Goal: Find specific page/section: Find specific page/section

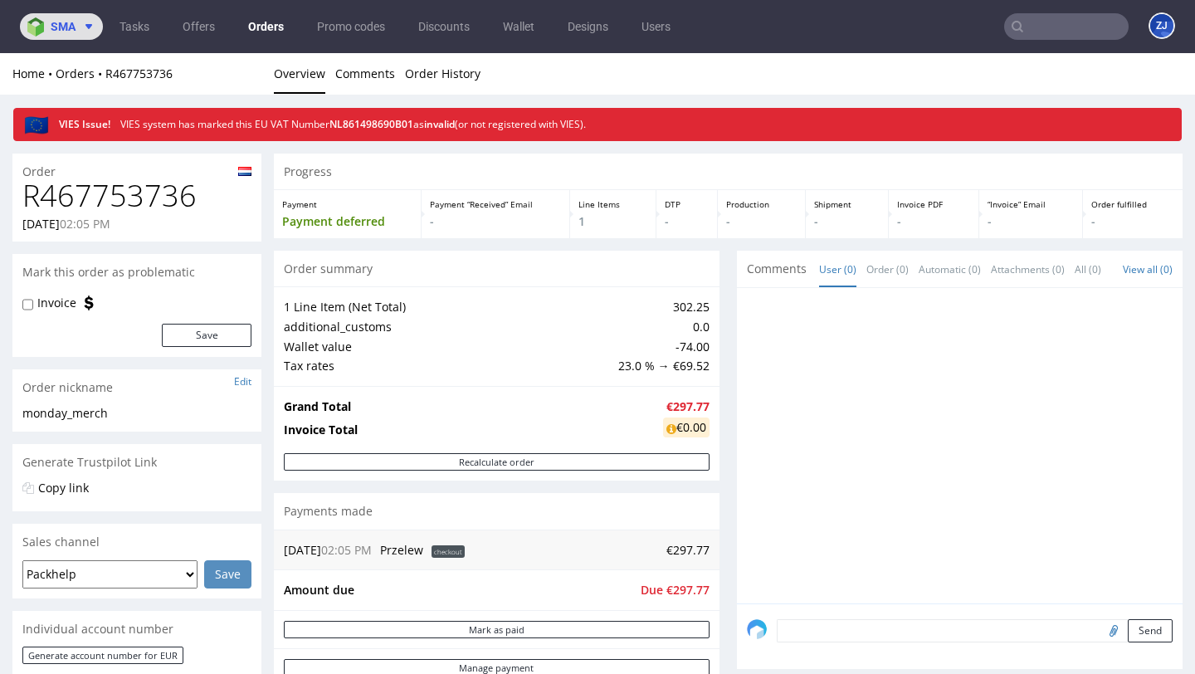
click at [71, 28] on span "sma" at bounding box center [63, 27] width 25 height 12
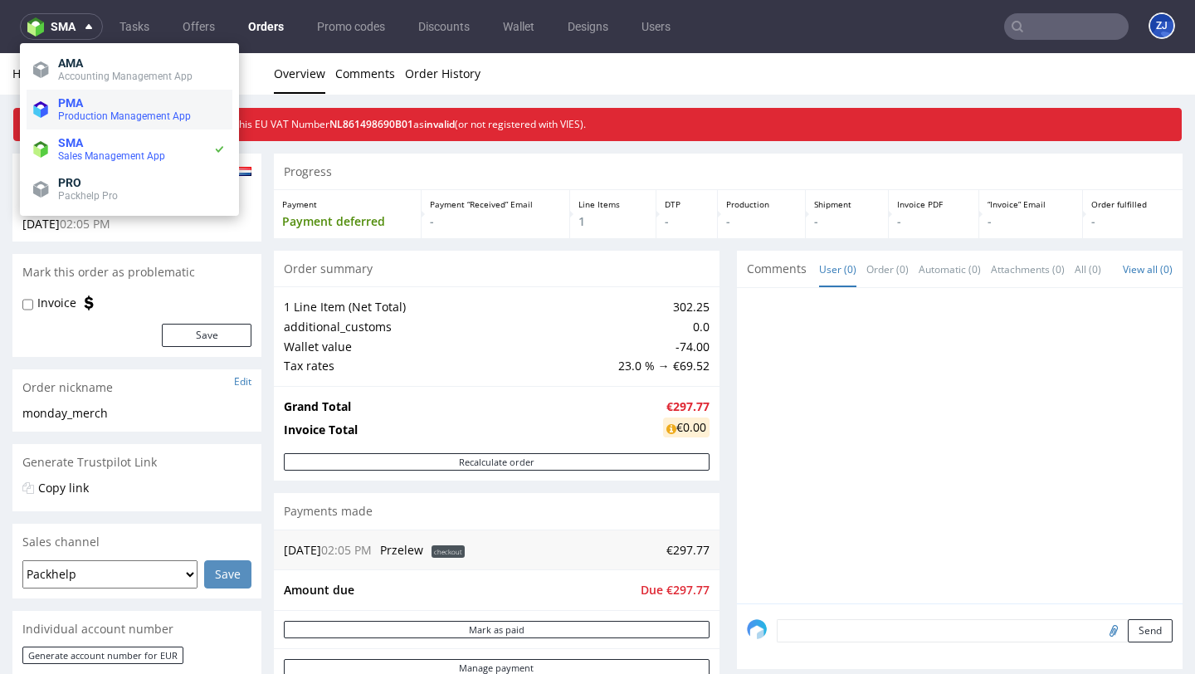
click at [80, 110] on span "Production Management App" at bounding box center [124, 116] width 133 height 12
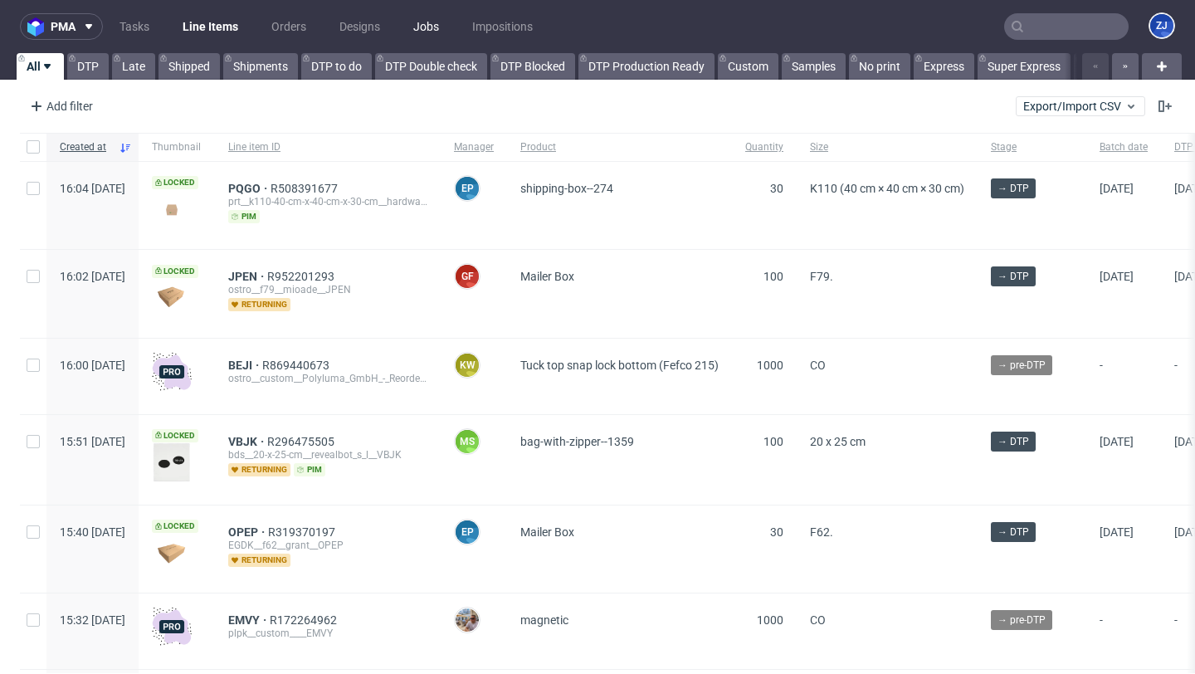
click at [411, 30] on link "Jobs" at bounding box center [426, 26] width 46 height 27
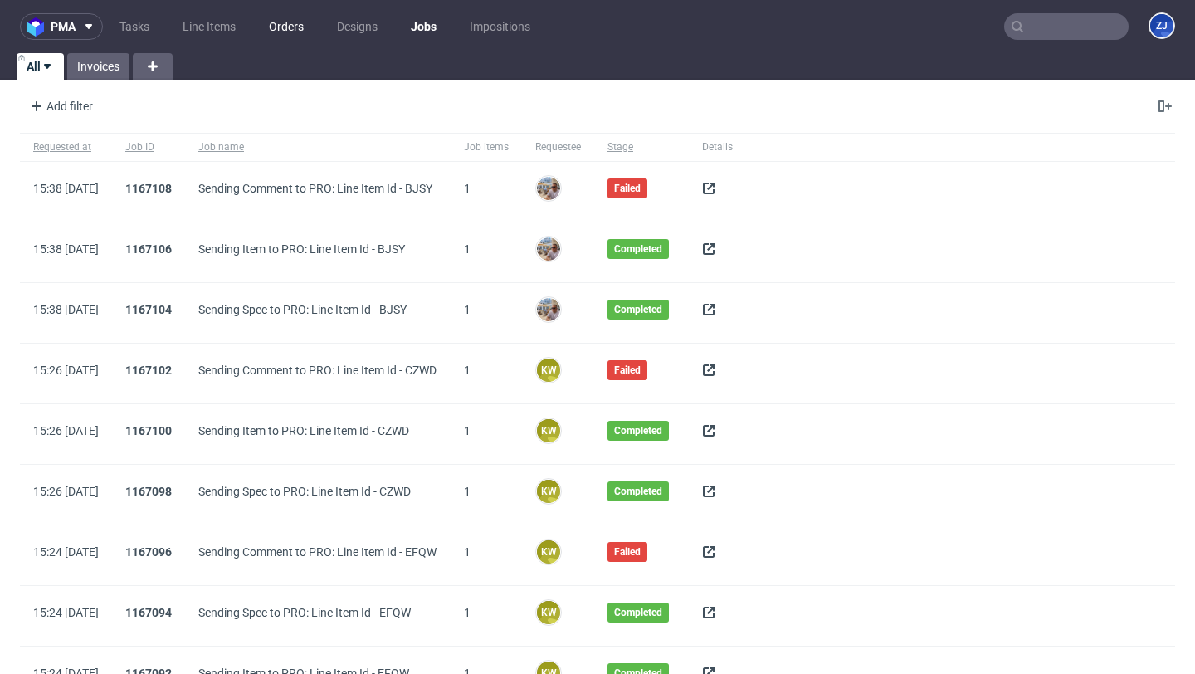
click at [272, 31] on link "Orders" at bounding box center [286, 26] width 55 height 27
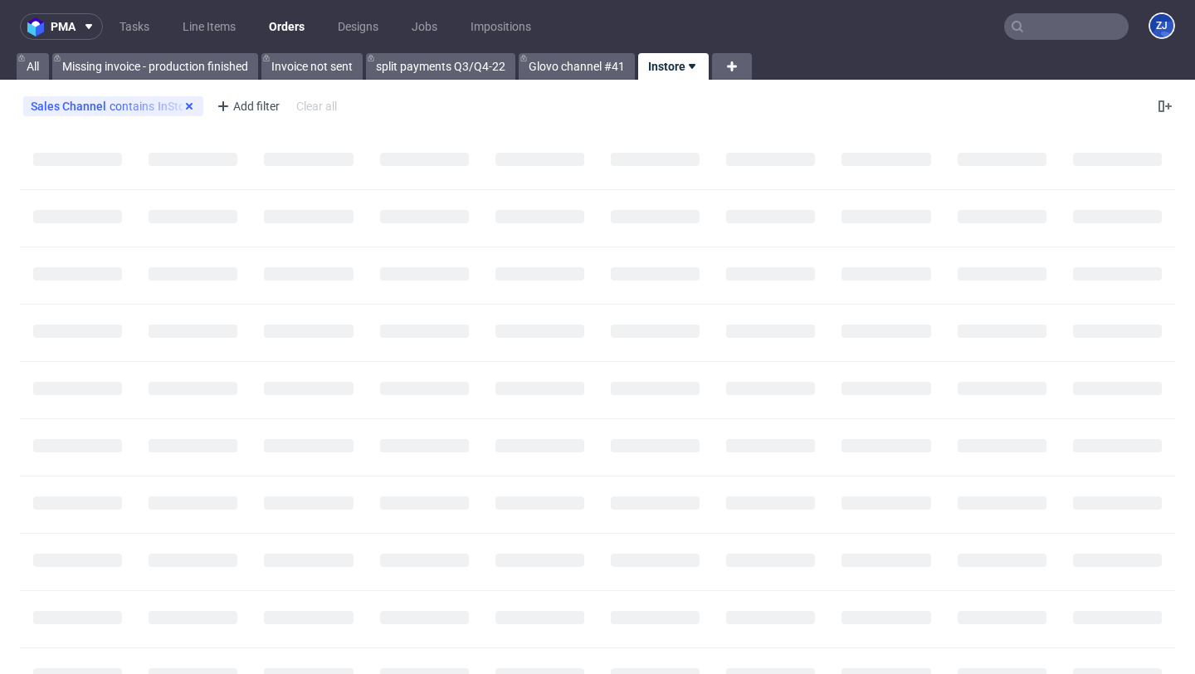
click at [188, 105] on icon at bounding box center [189, 106] width 13 height 13
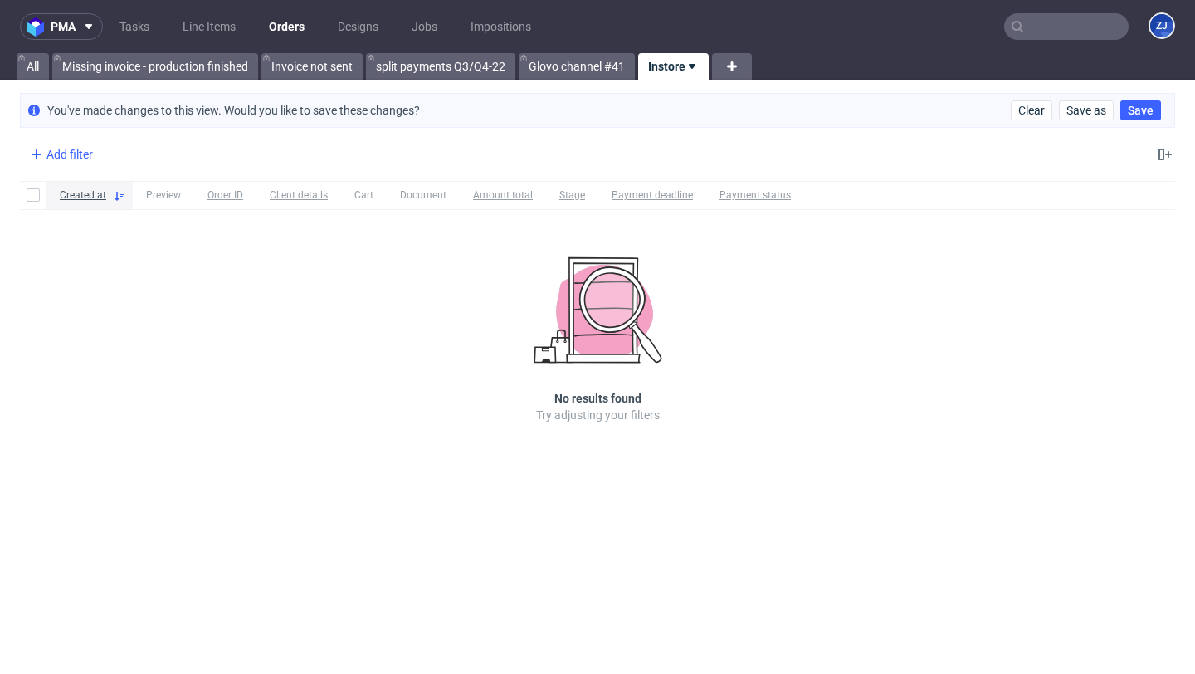
click at [64, 149] on div "Add filter" at bounding box center [59, 154] width 73 height 27
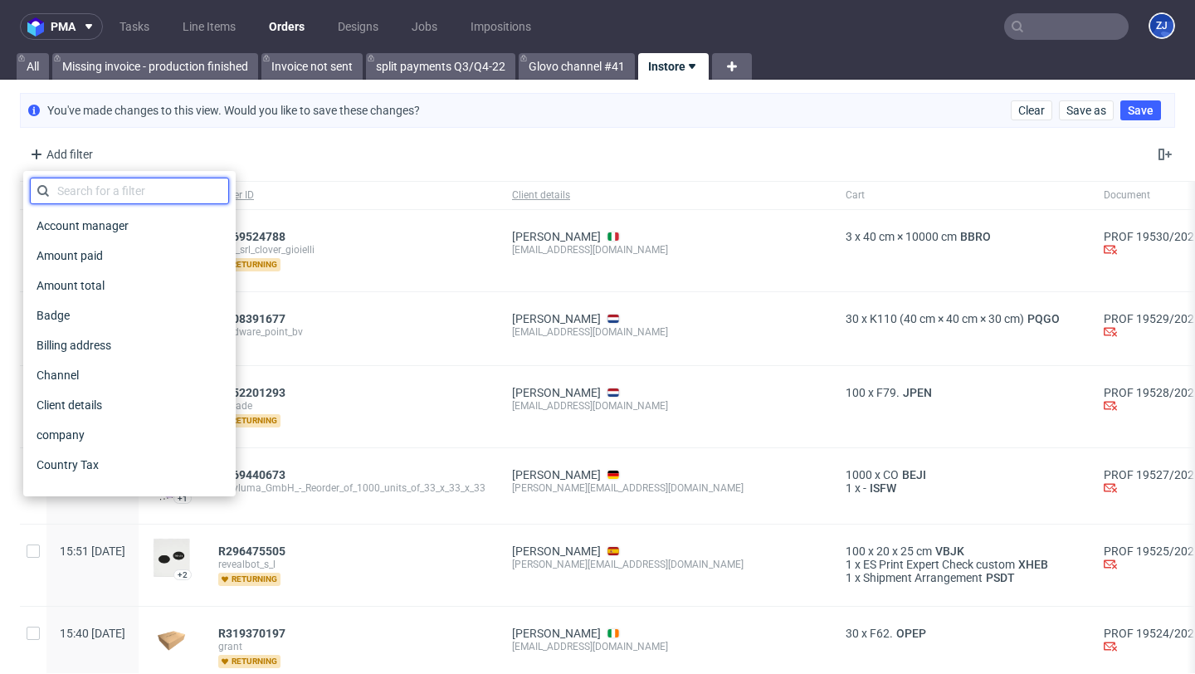
click at [74, 190] on input "text" at bounding box center [129, 191] width 199 height 27
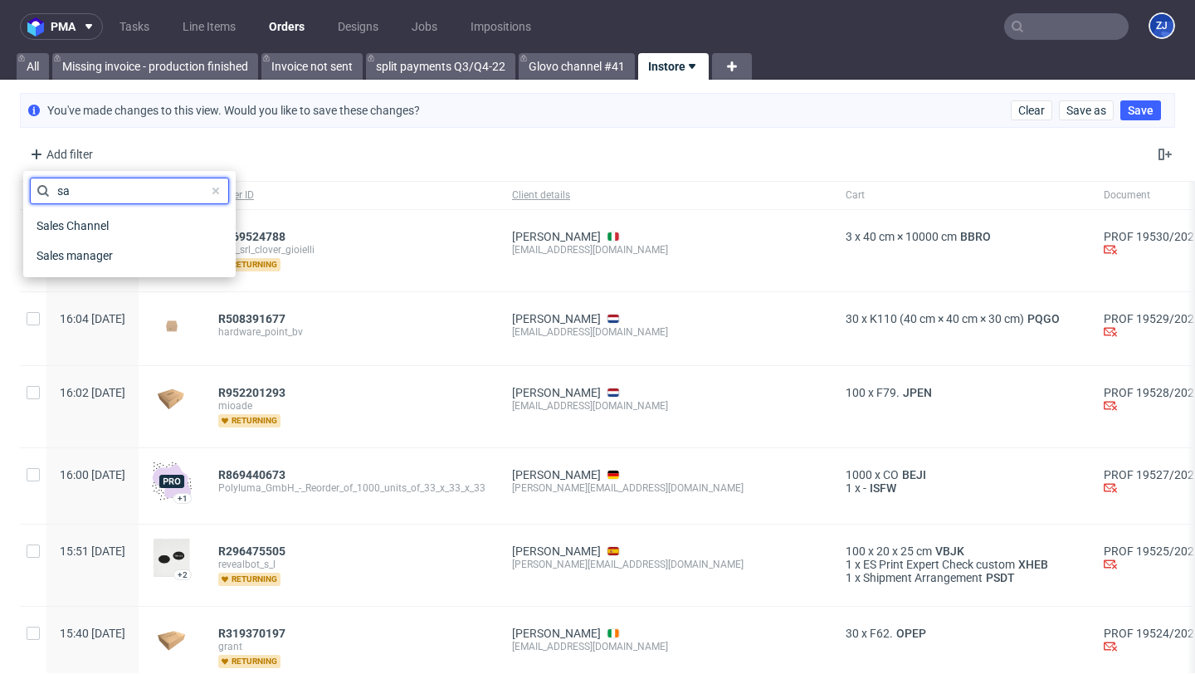
type input "s"
type input "invoi"
click at [81, 261] on span "Invoicing mode" at bounding box center [77, 255] width 94 height 23
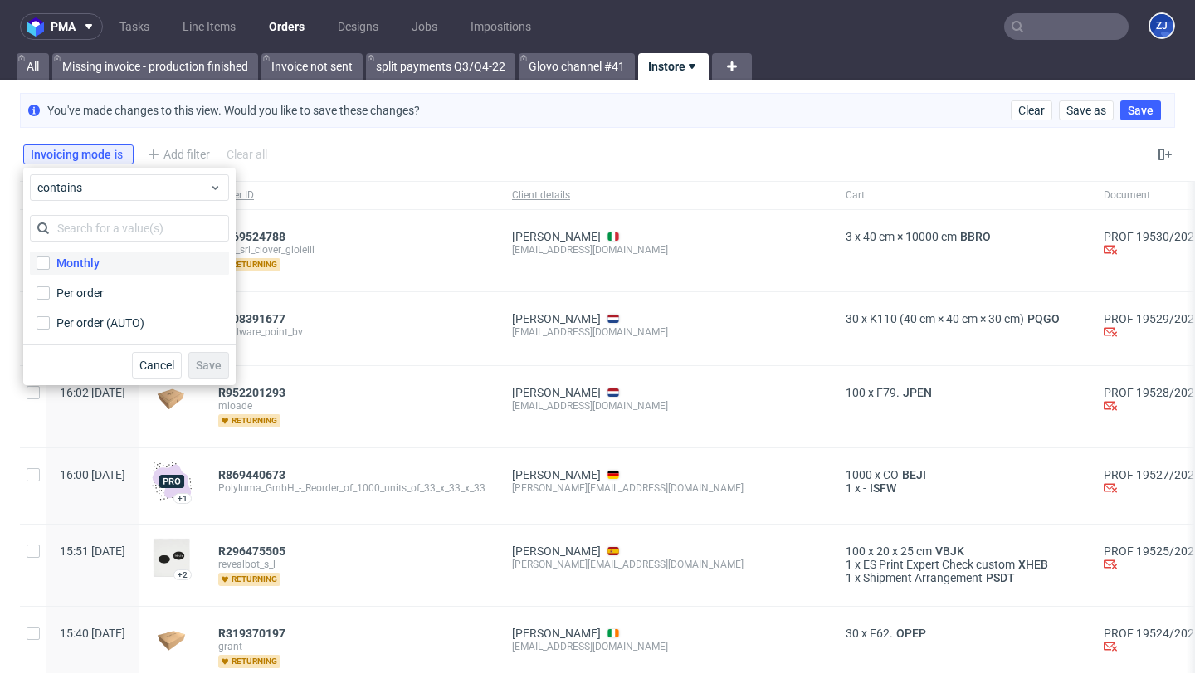
click at [81, 269] on div "Monthly" at bounding box center [77, 263] width 43 height 17
click at [50, 269] on input "Monthly" at bounding box center [43, 262] width 13 height 13
checkbox input "true"
click at [212, 369] on span "Save" at bounding box center [209, 365] width 26 height 12
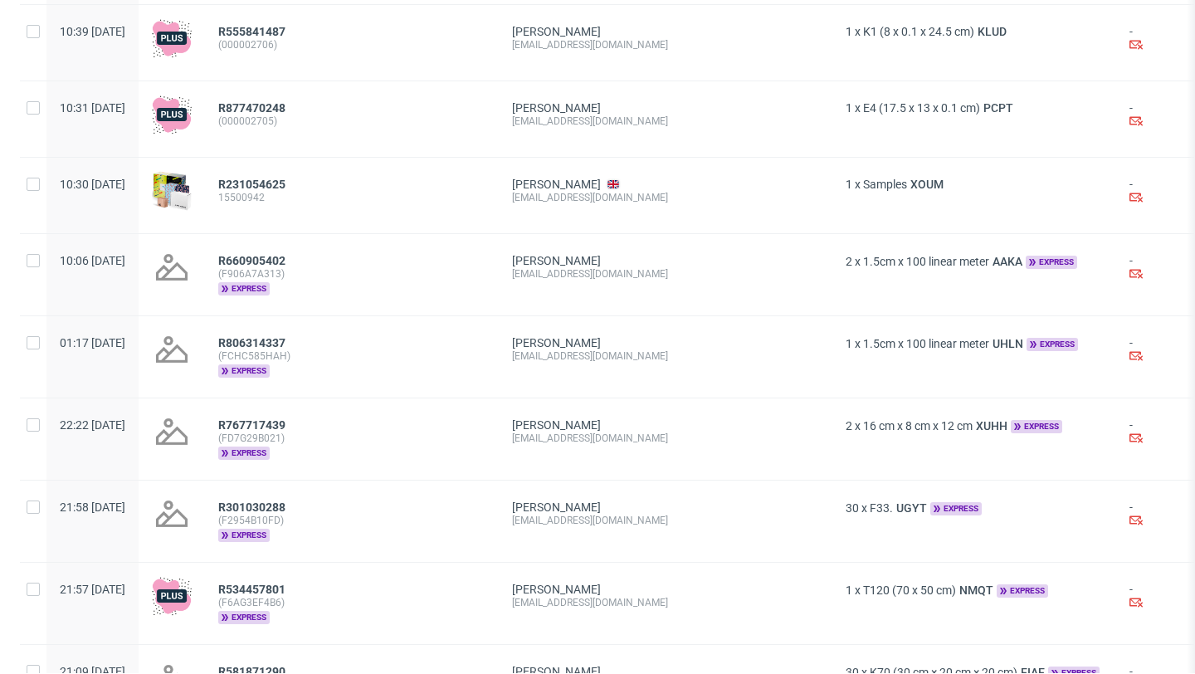
scroll to position [2010, 0]
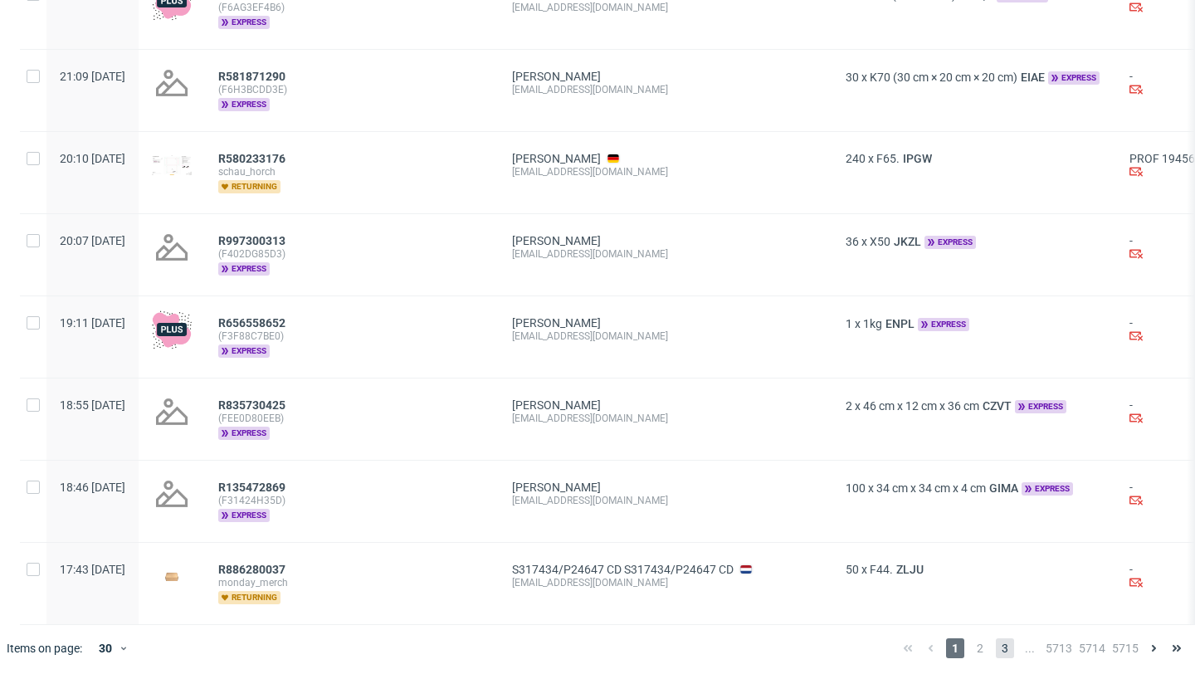
click at [998, 642] on span "3" at bounding box center [1005, 648] width 18 height 20
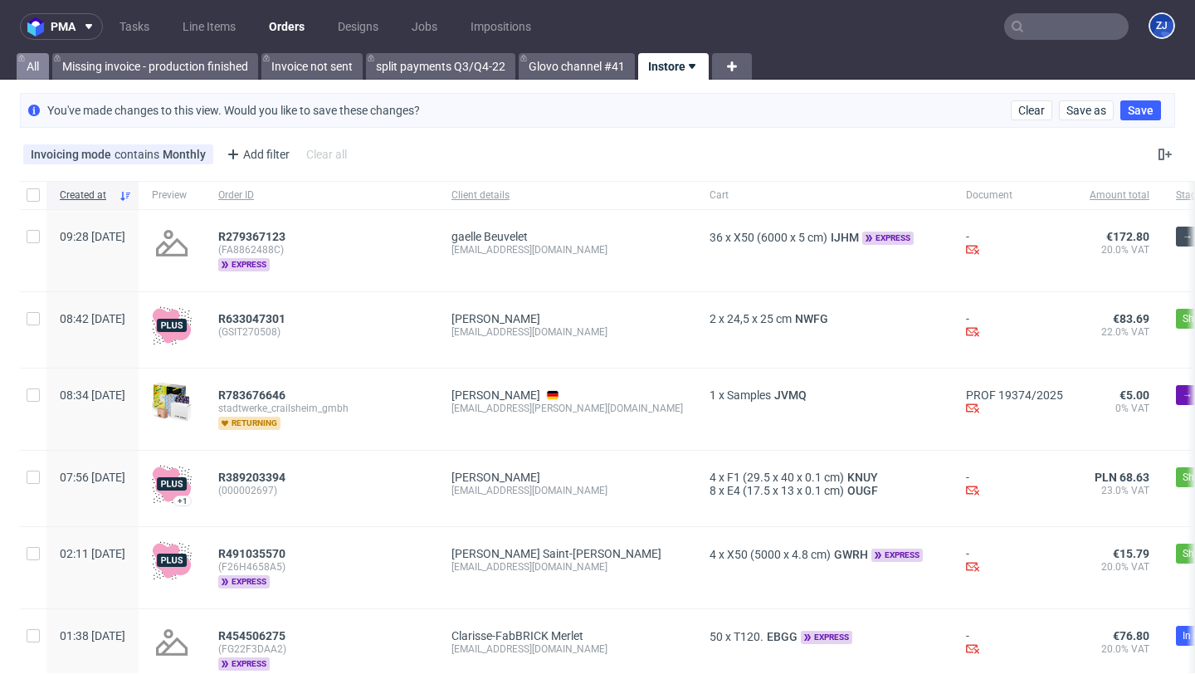
click at [31, 71] on link "All" at bounding box center [33, 66] width 32 height 27
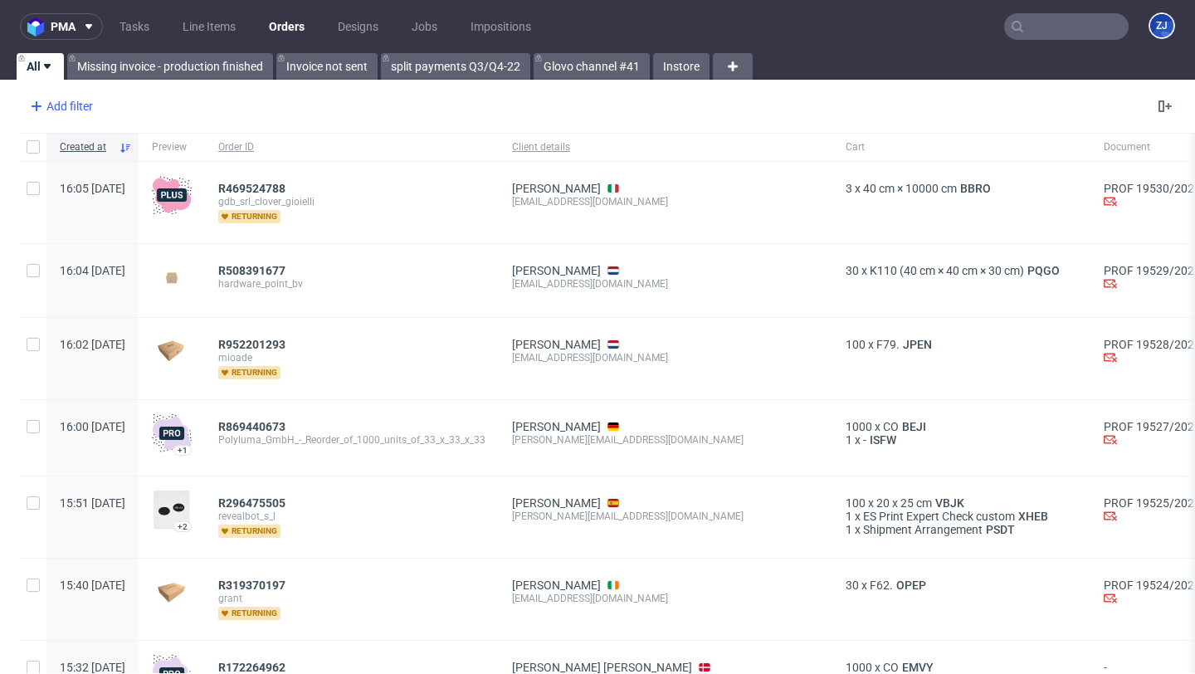
click at [86, 114] on div "Add filter" at bounding box center [59, 106] width 73 height 27
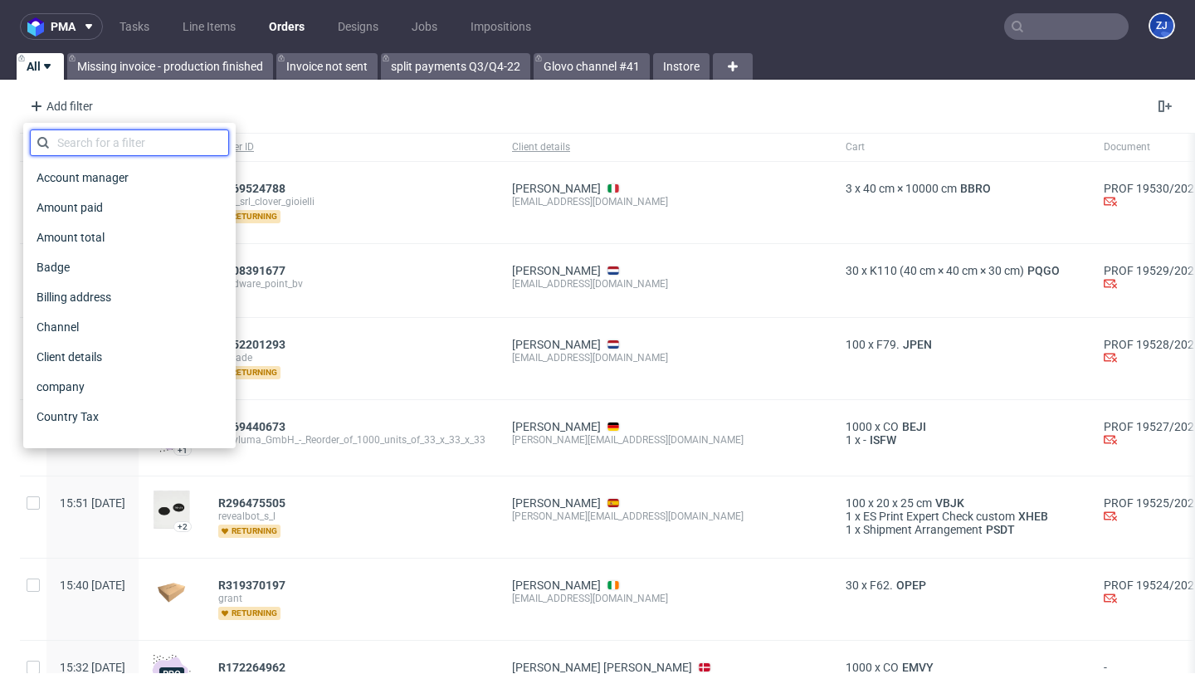
click at [95, 144] on input "text" at bounding box center [129, 142] width 199 height 27
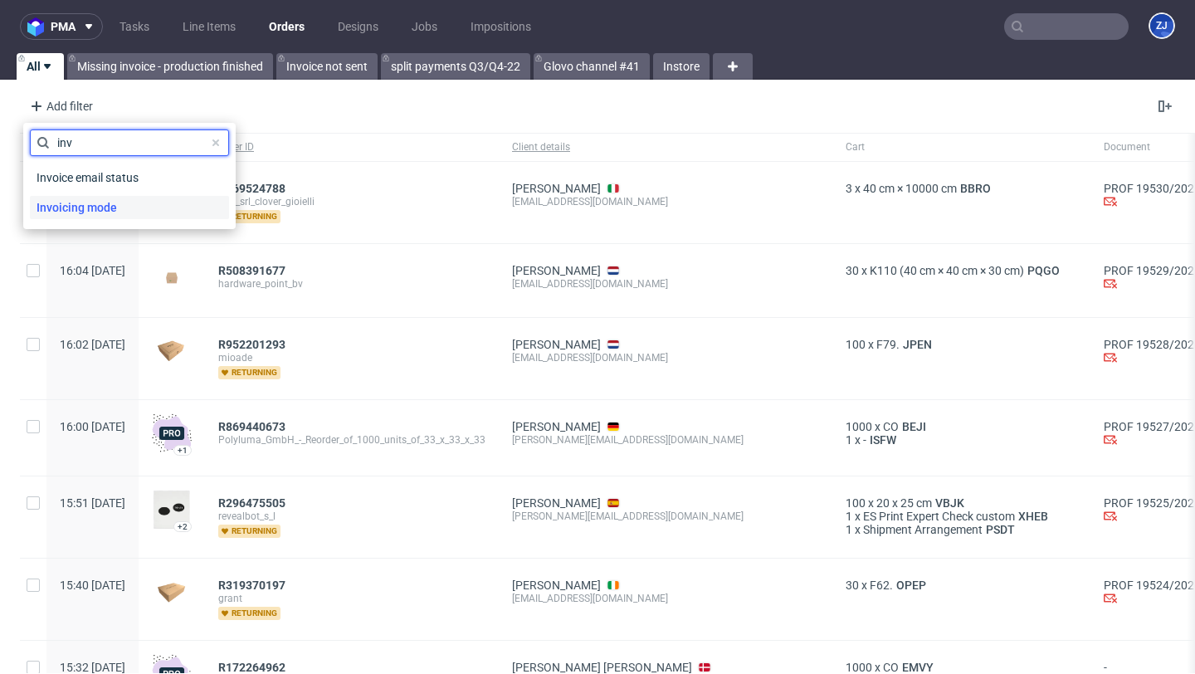
type input "inv"
click at [119, 209] on span "Invoicing mode" at bounding box center [77, 207] width 94 height 23
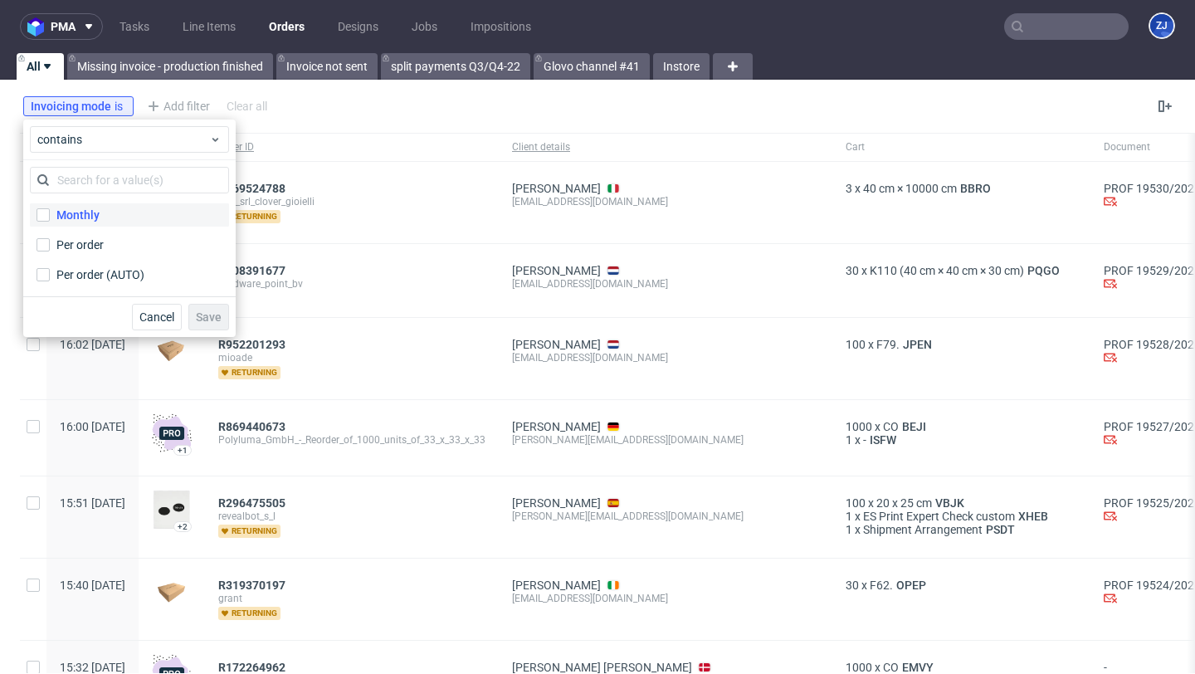
click at [110, 225] on label "Monthly" at bounding box center [129, 214] width 199 height 23
click at [50, 222] on input "Monthly" at bounding box center [43, 214] width 13 height 13
checkbox input "true"
click at [212, 314] on span "Save" at bounding box center [209, 317] width 26 height 12
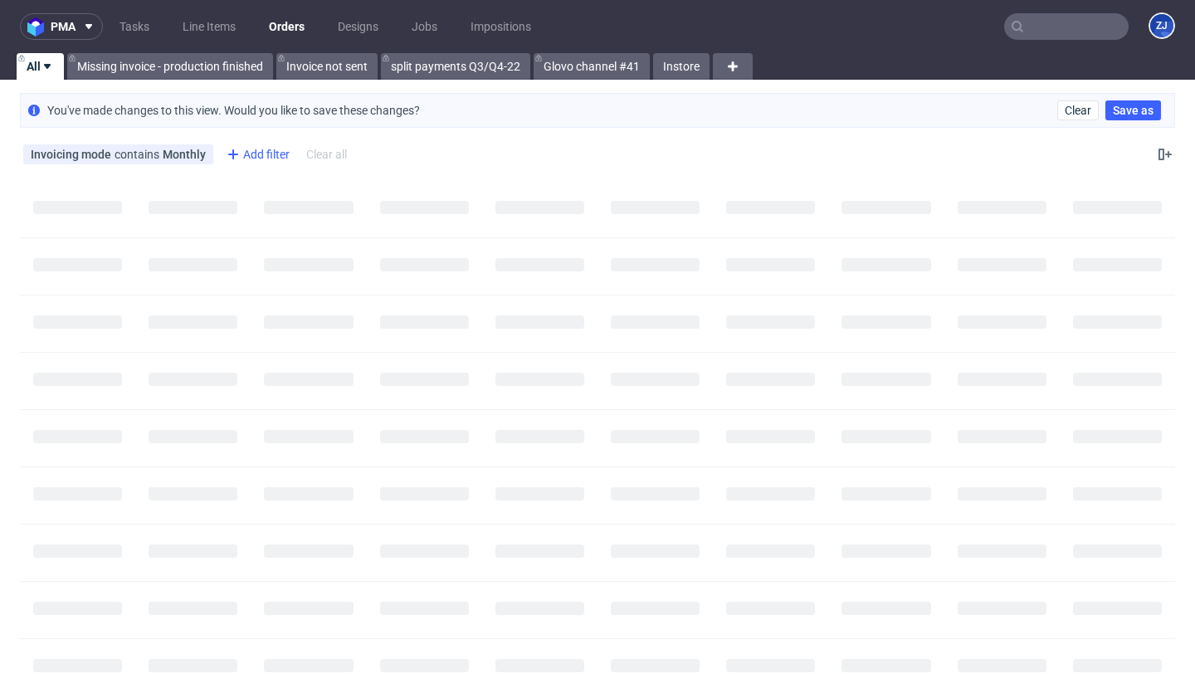
click at [243, 150] on div "Add filter" at bounding box center [256, 154] width 73 height 27
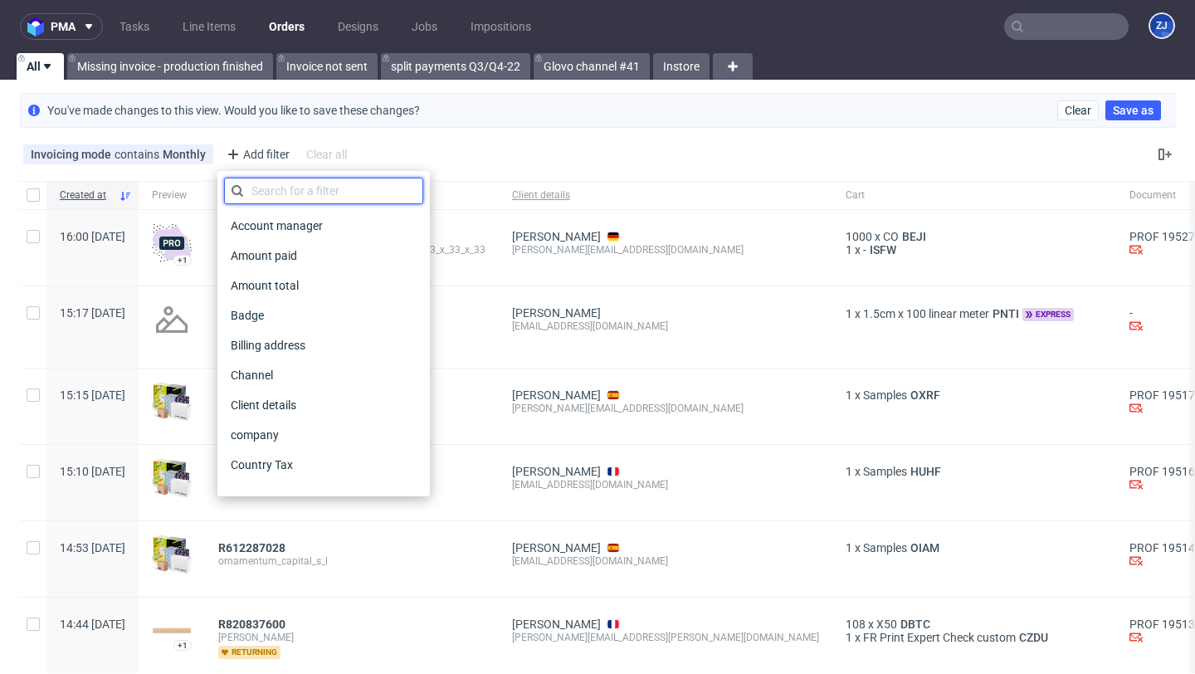
click at [275, 188] on input "text" at bounding box center [323, 191] width 199 height 27
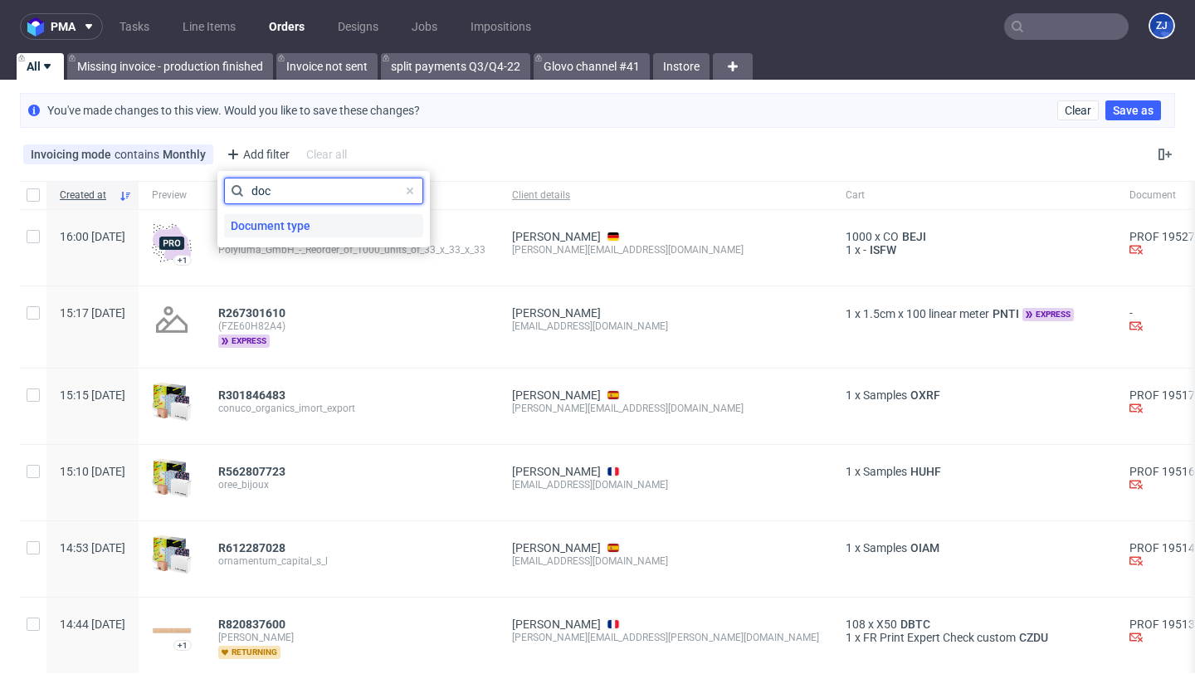
type input "doc"
click at [294, 229] on span "Document type" at bounding box center [270, 225] width 93 height 23
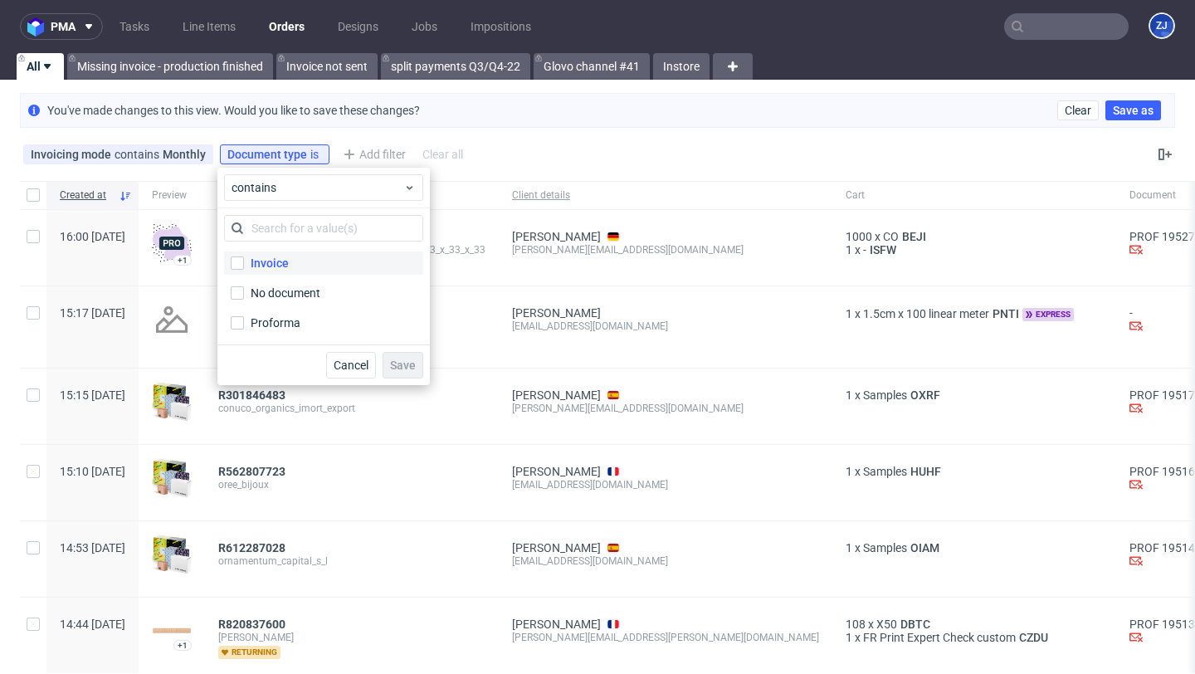
click at [294, 266] on label "Invoice" at bounding box center [323, 262] width 199 height 23
click at [244, 266] on input "Invoice" at bounding box center [237, 262] width 13 height 13
checkbox input "true"
click at [405, 362] on span "Save" at bounding box center [403, 365] width 26 height 12
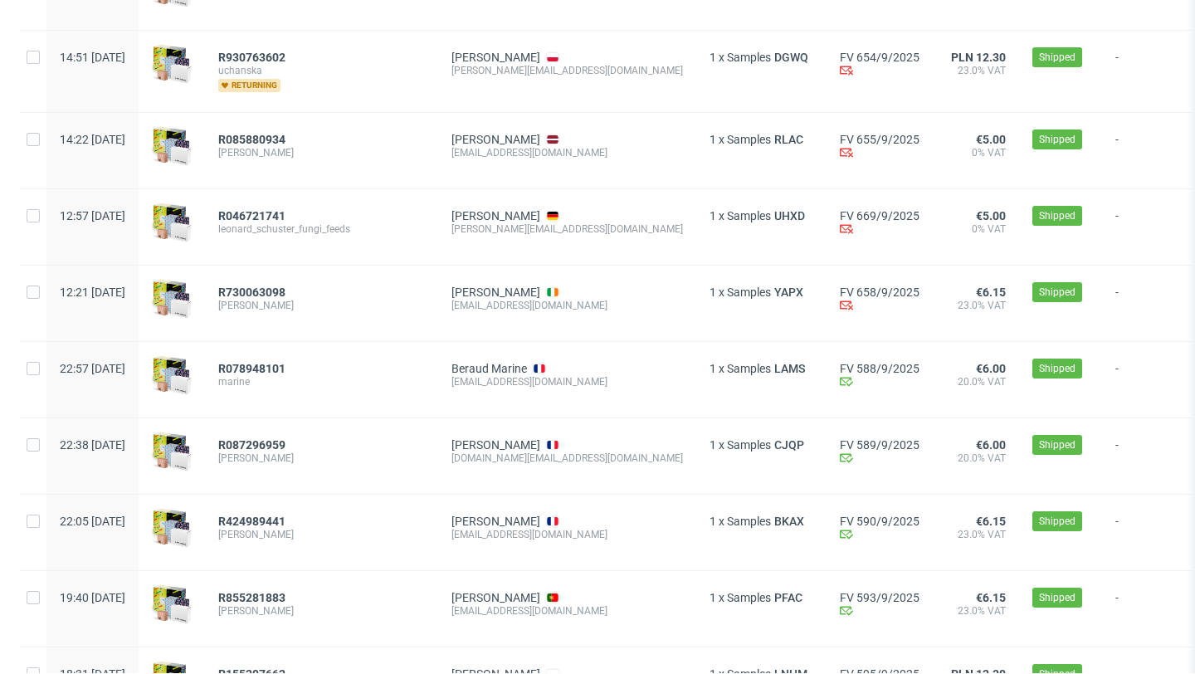
scroll to position [1913, 0]
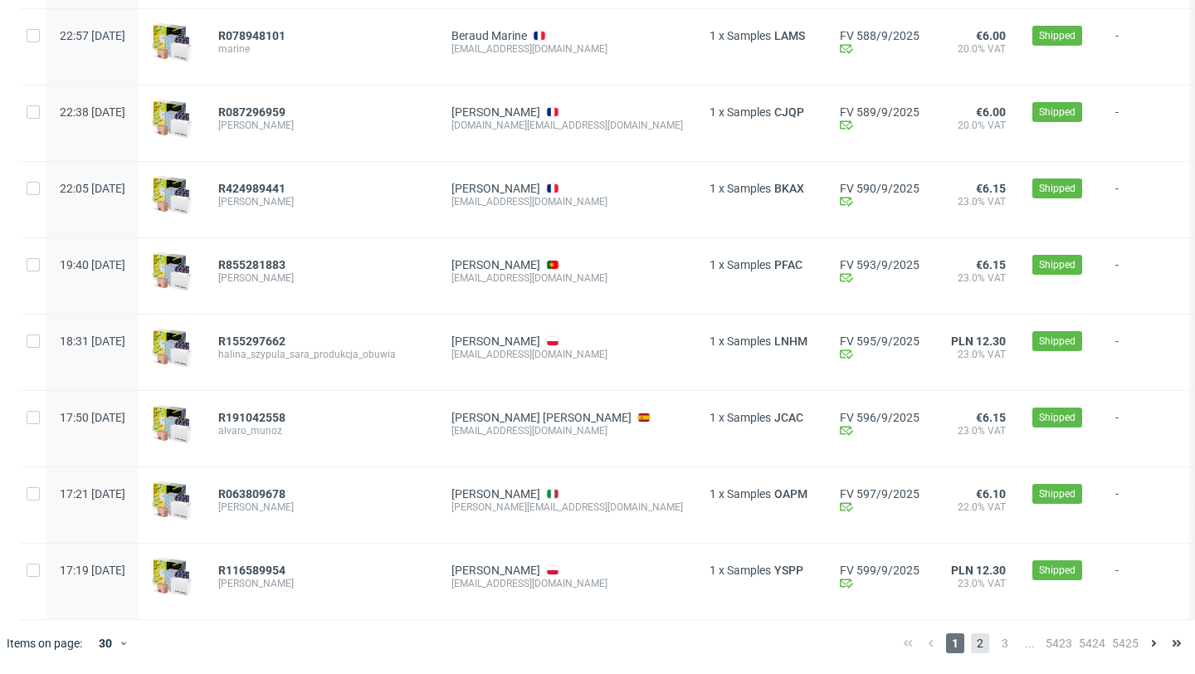
click at [971, 649] on span "2" at bounding box center [980, 643] width 18 height 20
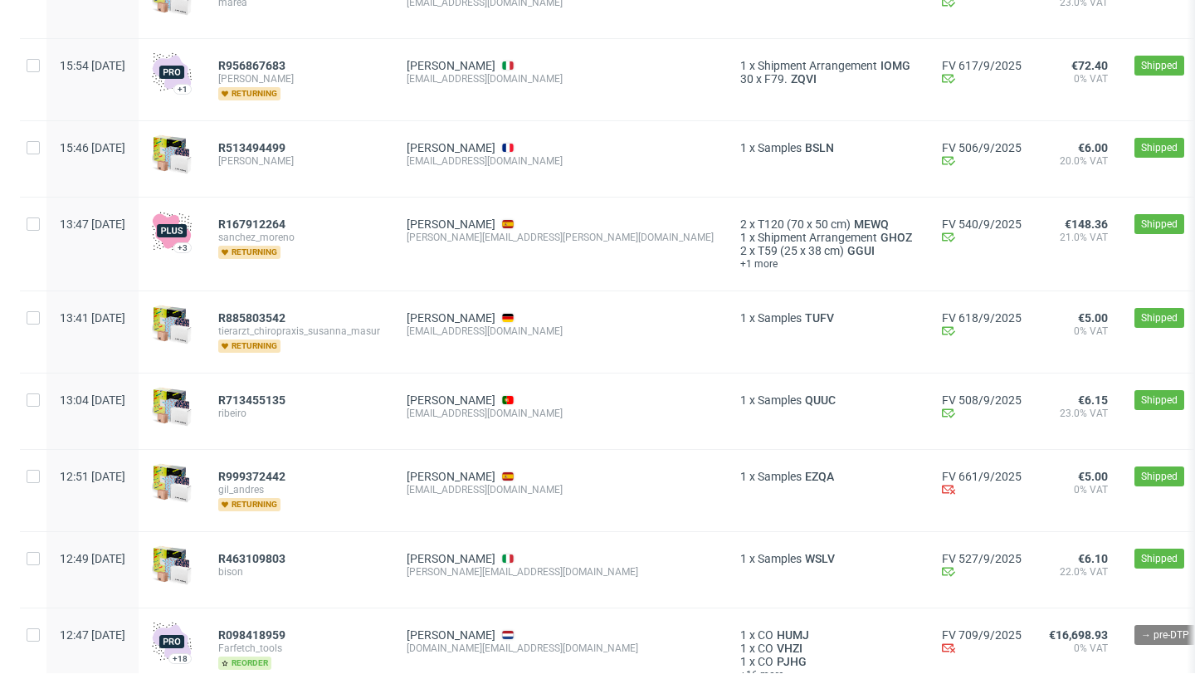
scroll to position [1962, 0]
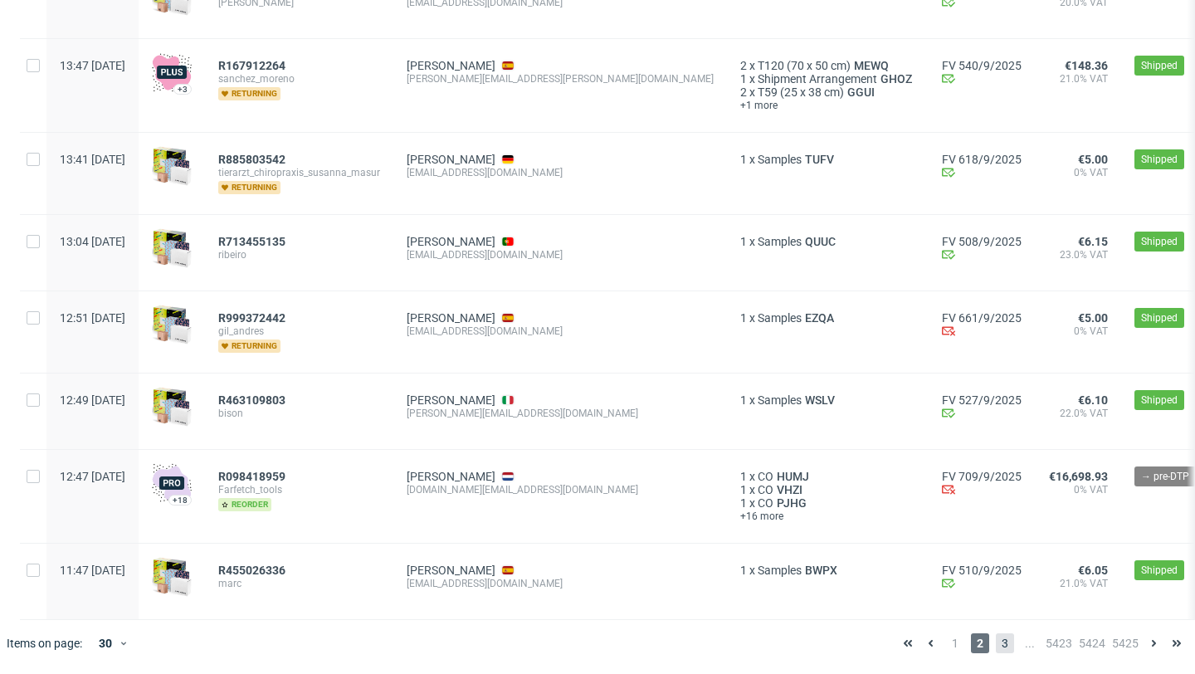
click at [996, 646] on span "3" at bounding box center [1005, 643] width 18 height 20
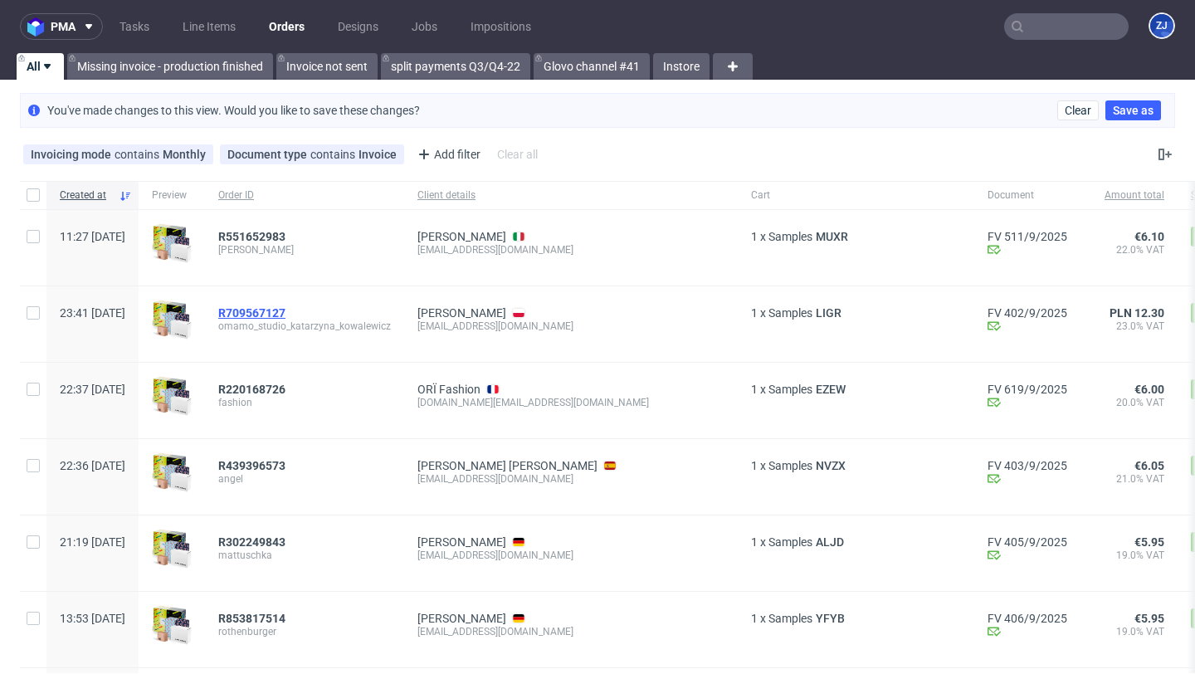
click at [286, 309] on span "R709567127" at bounding box center [251, 312] width 67 height 13
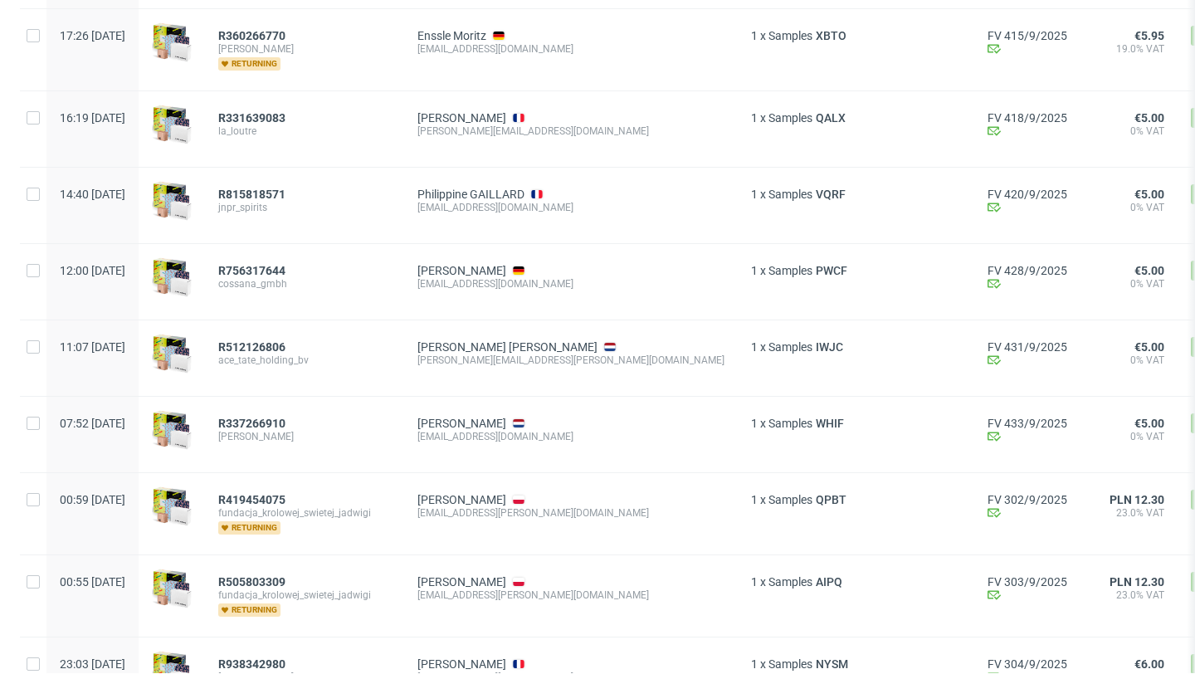
scroll to position [1923, 0]
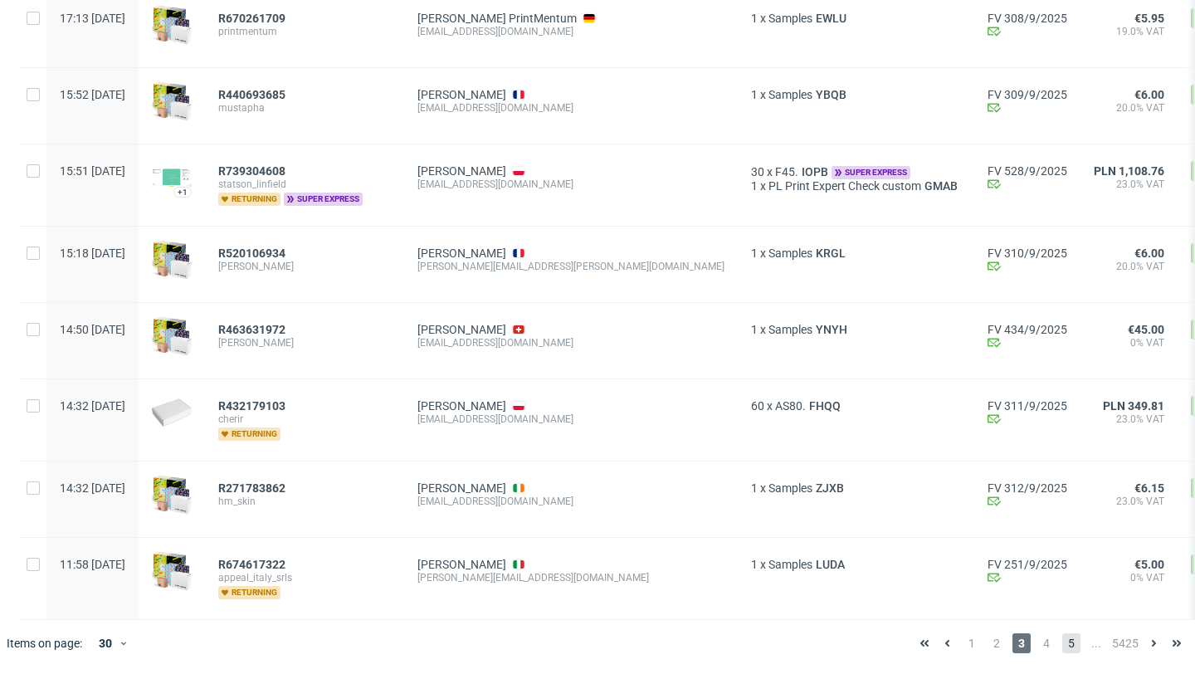
click at [1062, 637] on span "5" at bounding box center [1071, 643] width 18 height 20
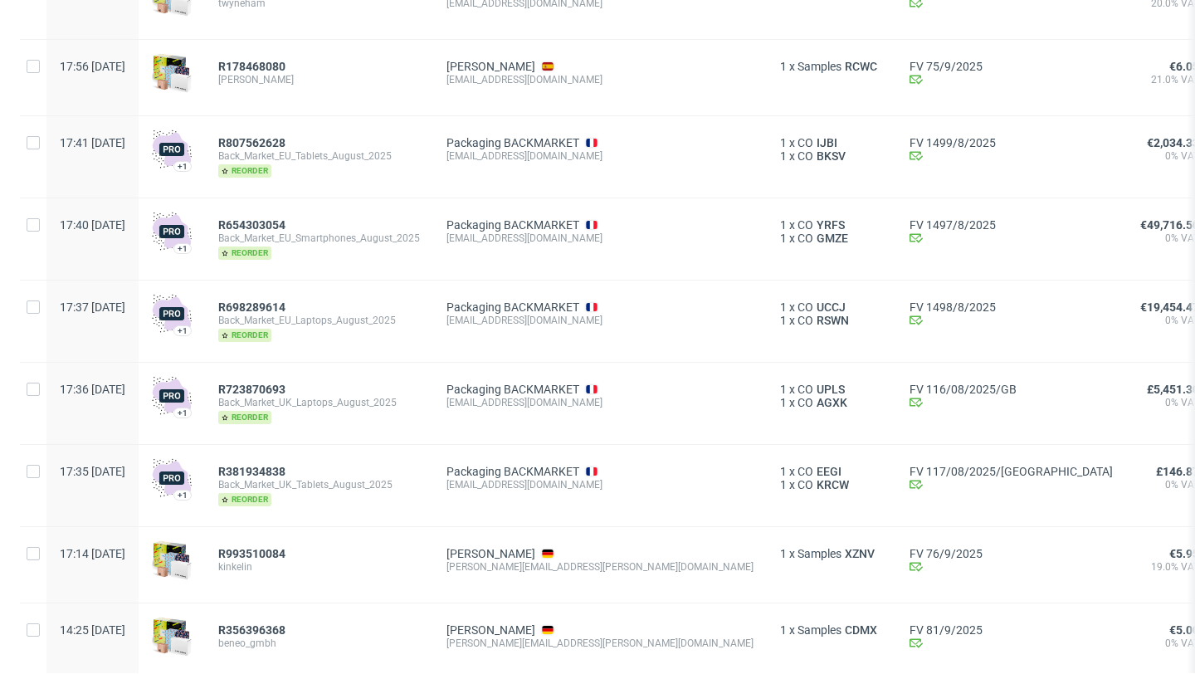
scroll to position [1938, 0]
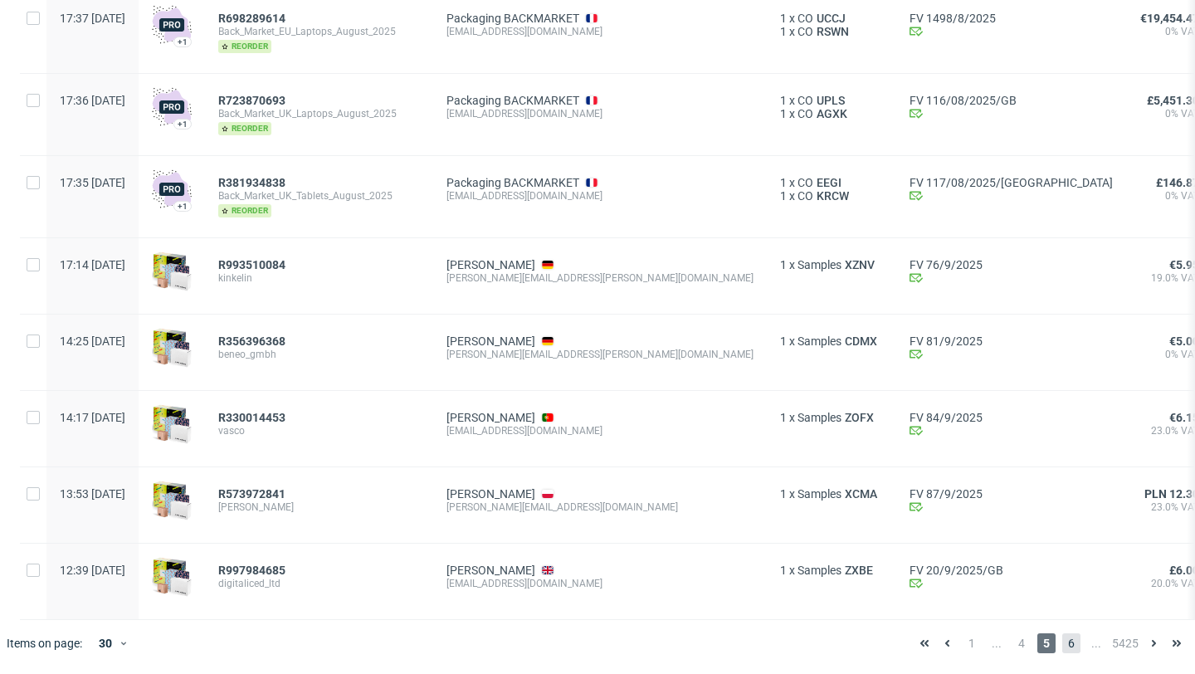
click at [1064, 642] on span "6" at bounding box center [1071, 643] width 18 height 20
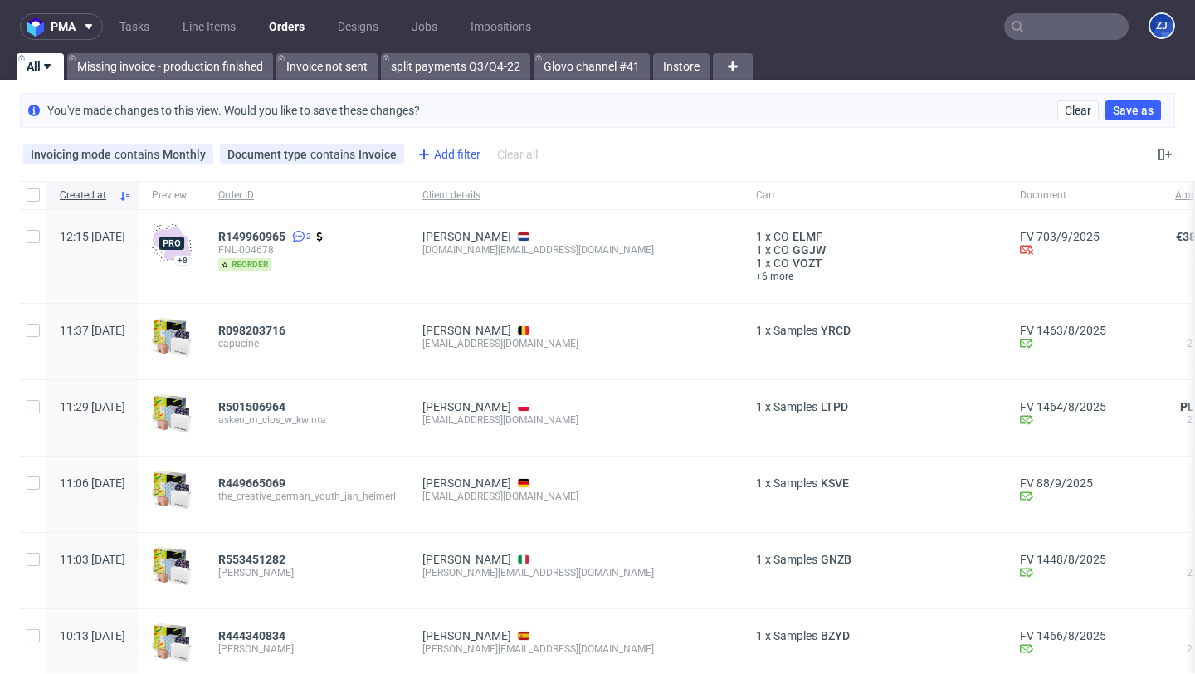
click at [432, 155] on div "Add filter" at bounding box center [447, 154] width 73 height 27
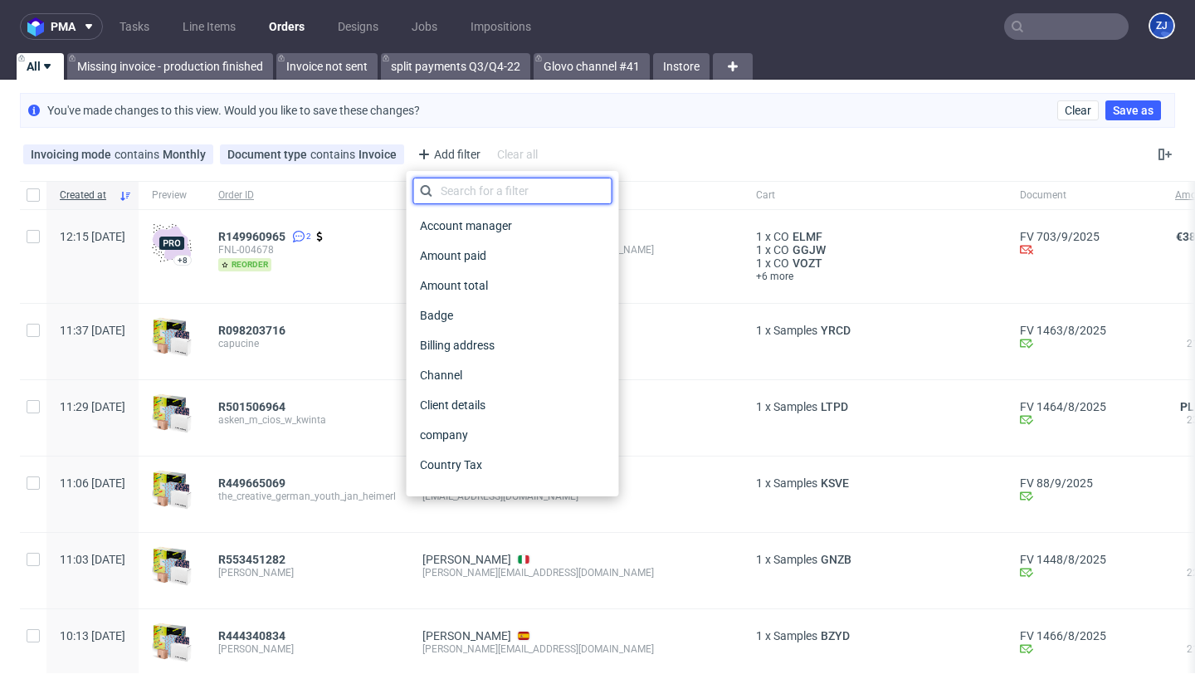
click at [436, 187] on input "text" at bounding box center [512, 191] width 199 height 27
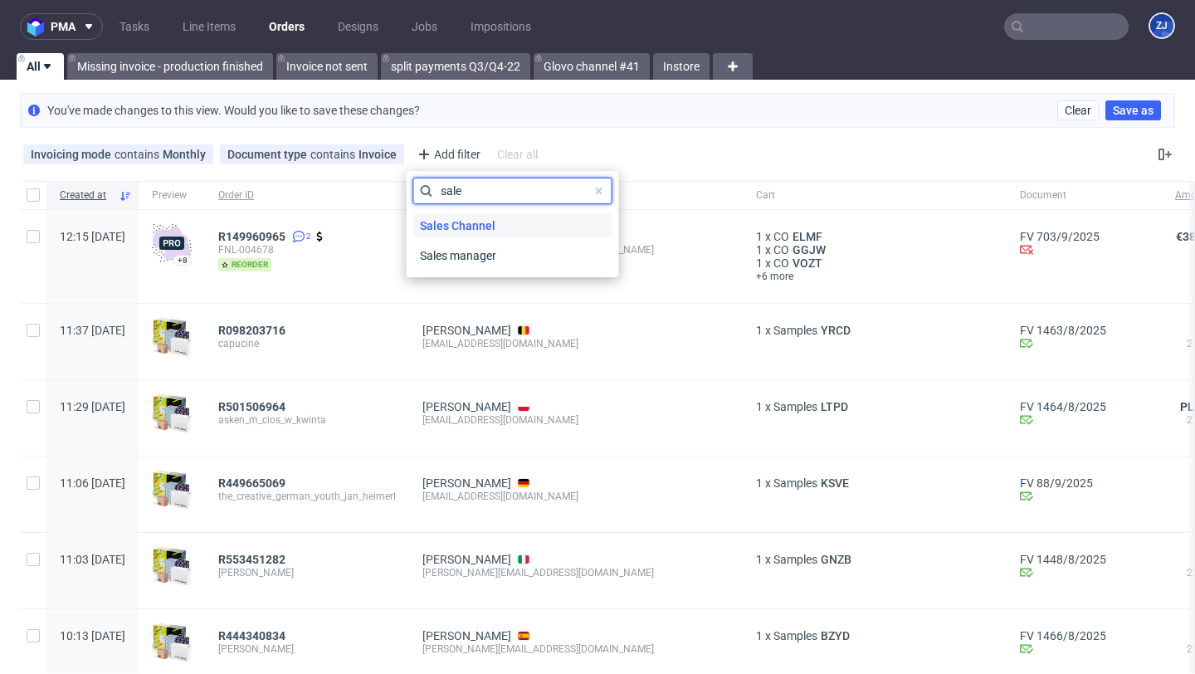
type input "sale"
click at [461, 217] on span "Sales Channel" at bounding box center [457, 225] width 89 height 23
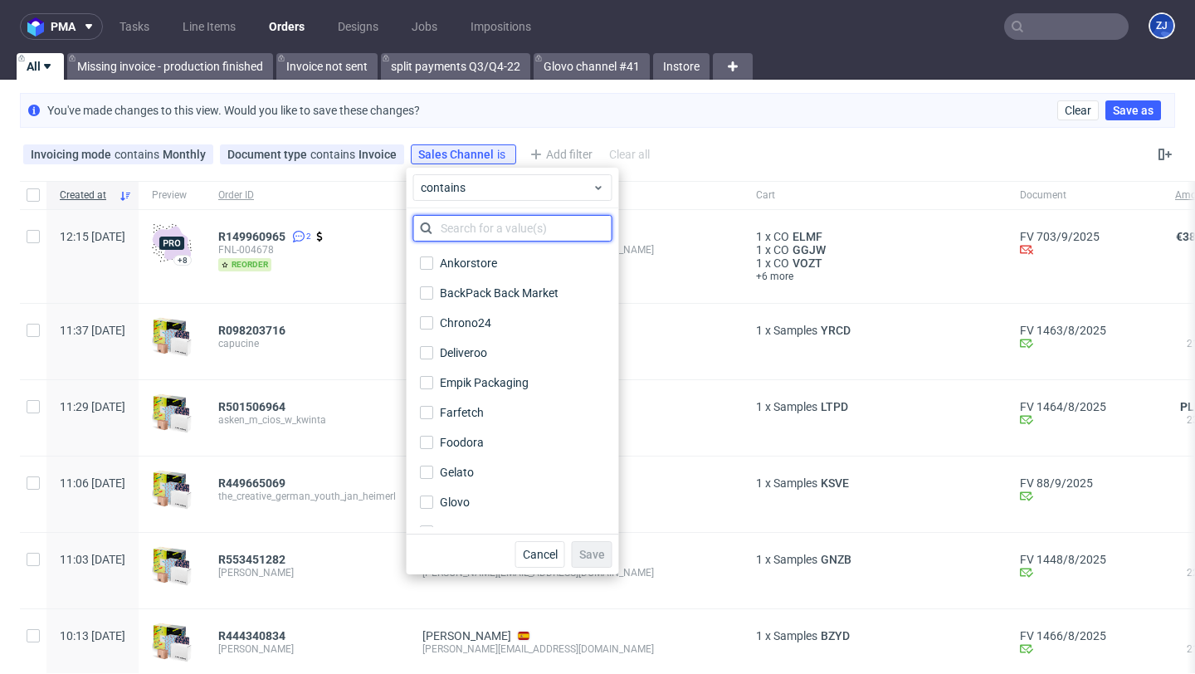
click at [464, 229] on input "text" at bounding box center [512, 228] width 199 height 27
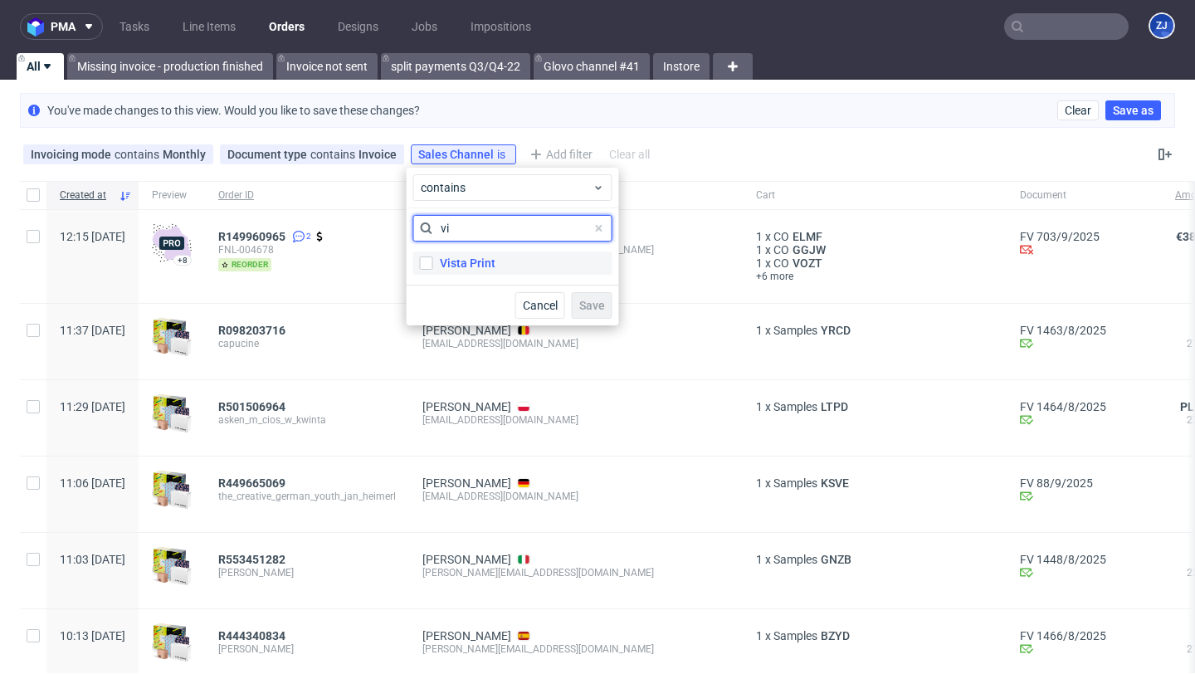
type input "vi"
click at [478, 273] on label "Vista Print" at bounding box center [512, 262] width 199 height 23
click at [433, 270] on input "Vista Print" at bounding box center [426, 262] width 13 height 13
checkbox input "true"
click at [595, 293] on button "Save" at bounding box center [592, 305] width 41 height 27
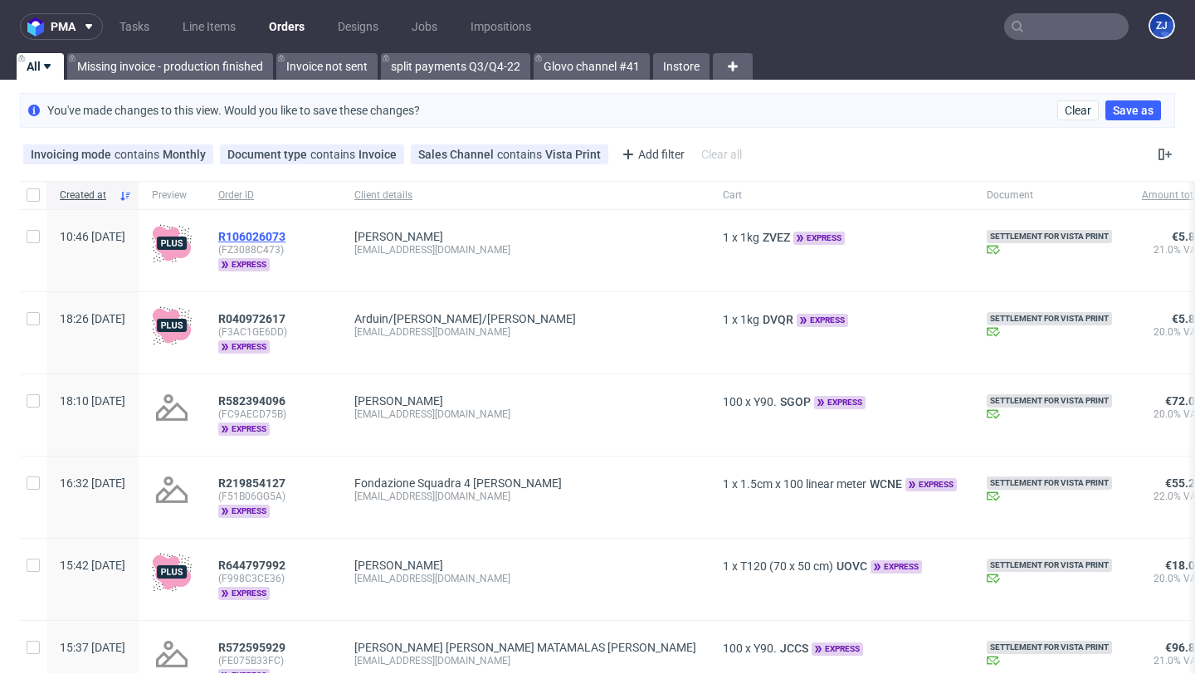
click at [283, 235] on span "R106026073" at bounding box center [251, 236] width 67 height 13
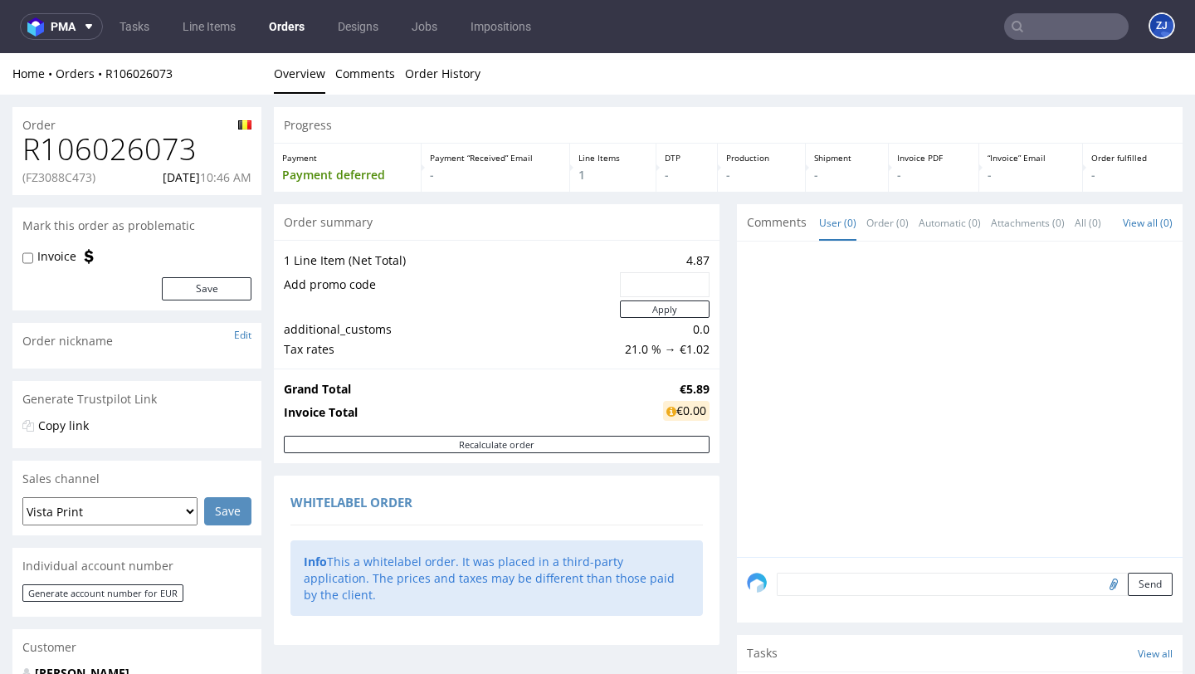
scroll to position [432, 0]
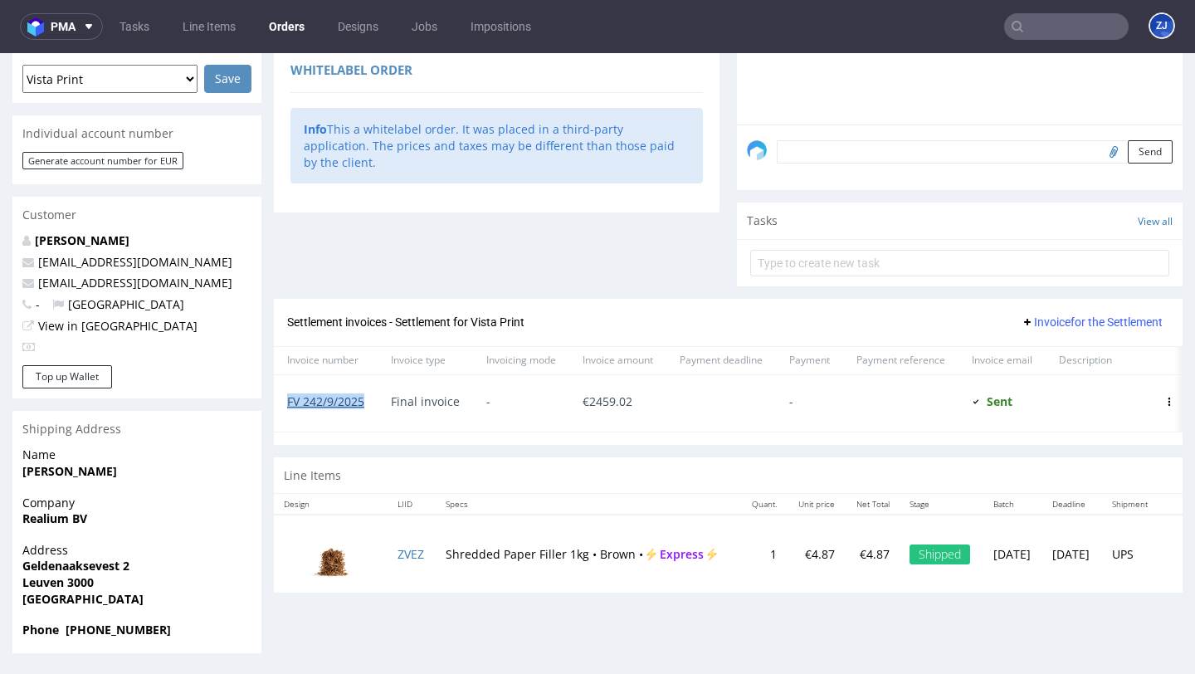
drag, startPoint x: 374, startPoint y: 423, endPoint x: 286, endPoint y: 421, distance: 88.0
click at [286, 421] on div "FV 242/9/2025" at bounding box center [326, 403] width 104 height 56
copy link "FV 242/9/2025"
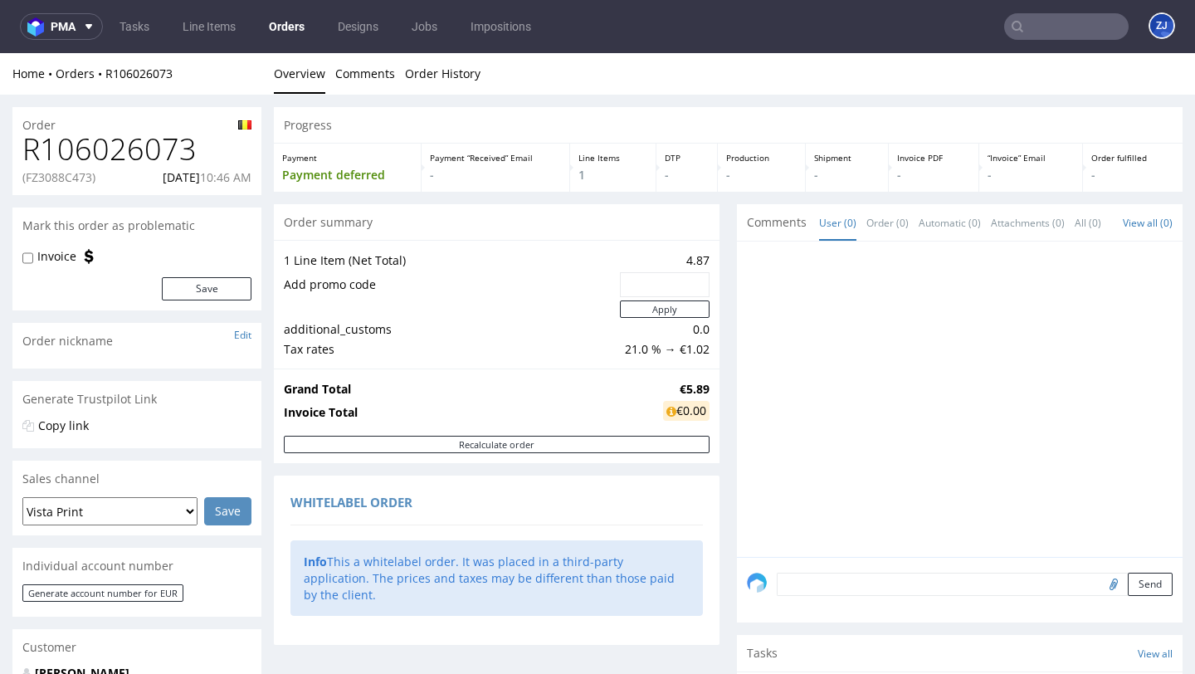
click at [1035, 32] on input "text" at bounding box center [1066, 26] width 124 height 27
paste input "FV 242/9/2025"
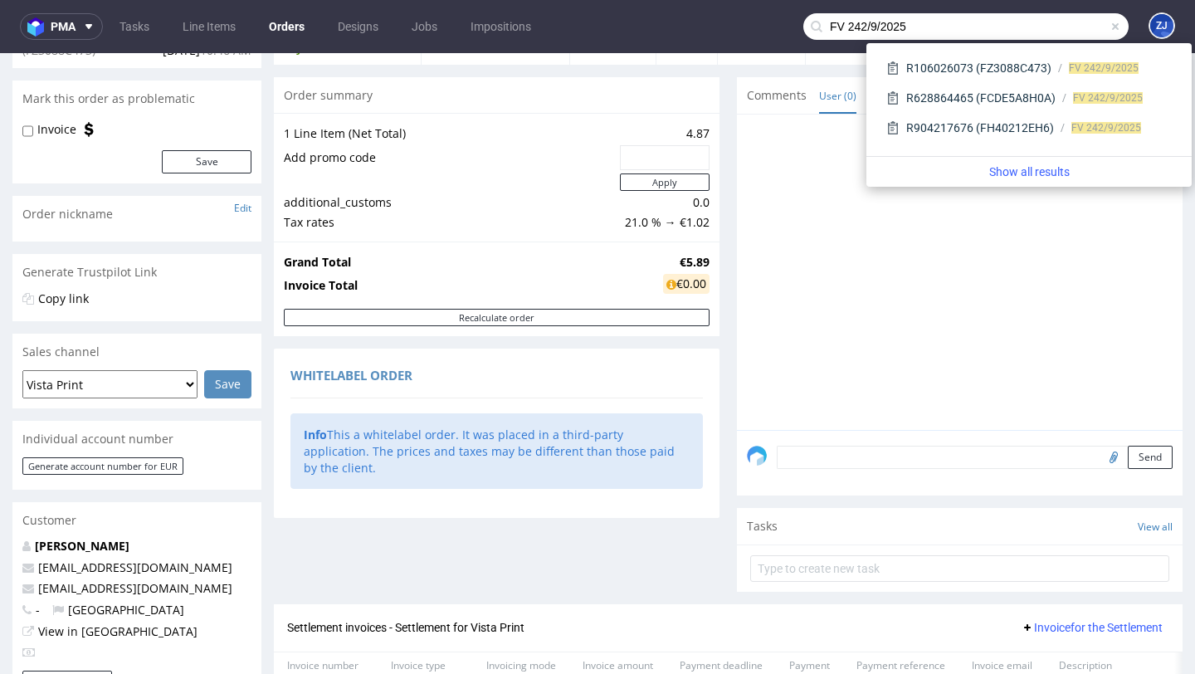
scroll to position [393, 0]
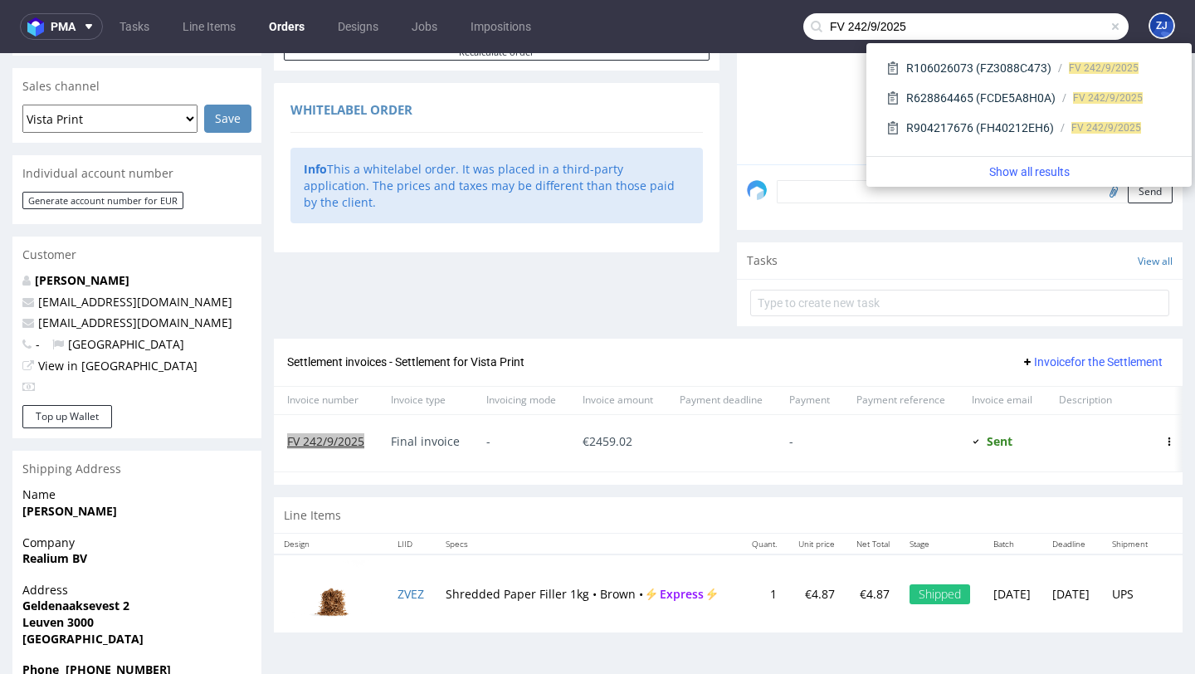
type input "FV 242/9/2025"
click at [1064, 166] on link "Show all results" at bounding box center [1029, 172] width 312 height 17
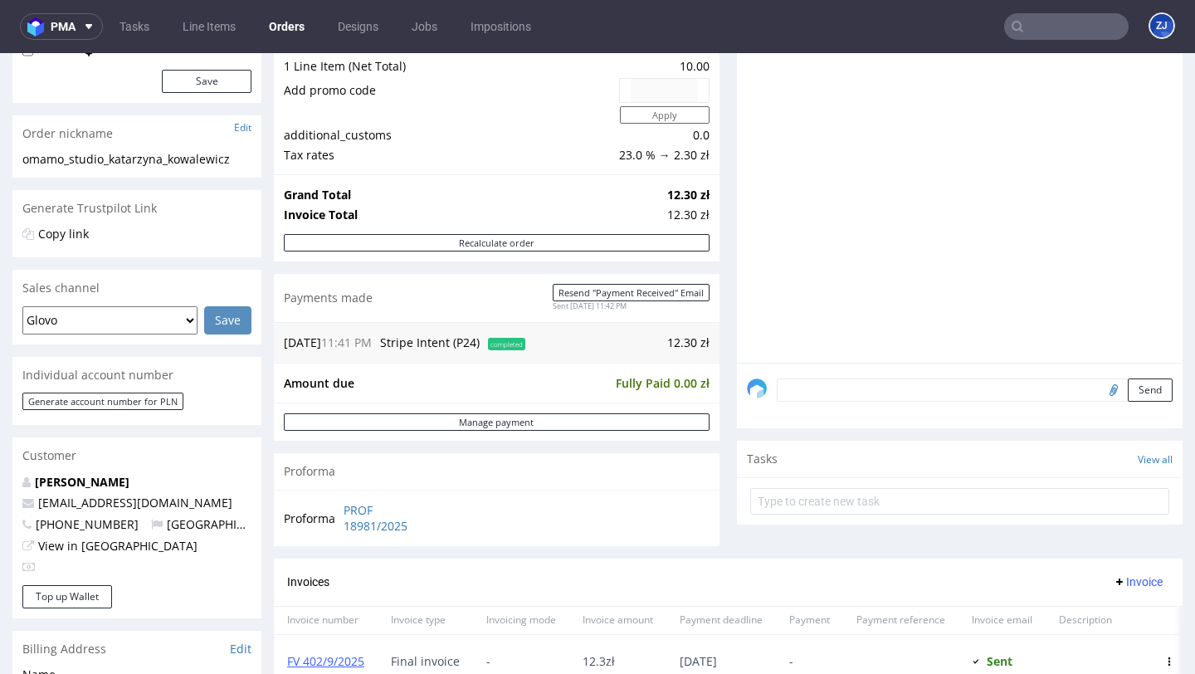
scroll to position [408, 0]
